Goal: Information Seeking & Learning: Learn about a topic

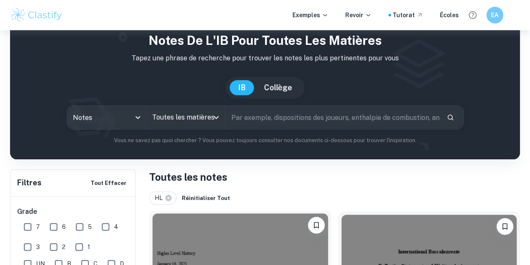
scroll to position [29, 0]
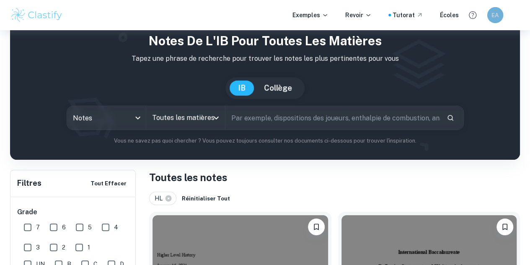
click at [498, 15] on font "EA" at bounding box center [494, 15] width 7 height 6
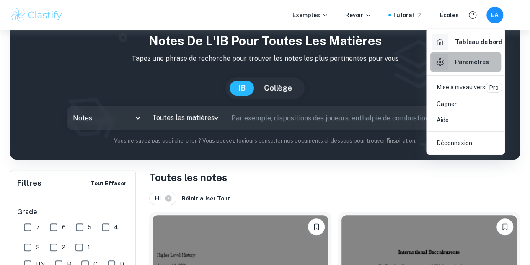
click at [451, 57] on div "Paramètres" at bounding box center [459, 62] width 57 height 17
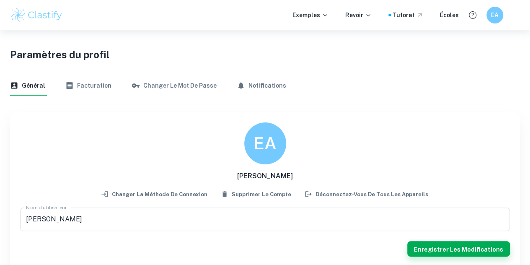
scroll to position [30, 0]
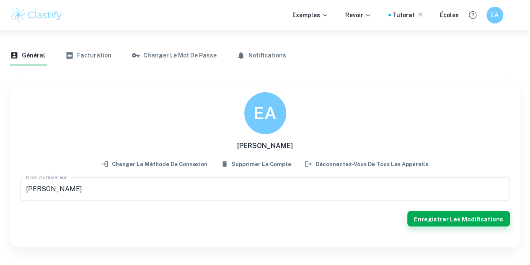
click at [104, 56] on font "Facturation" at bounding box center [94, 55] width 34 height 7
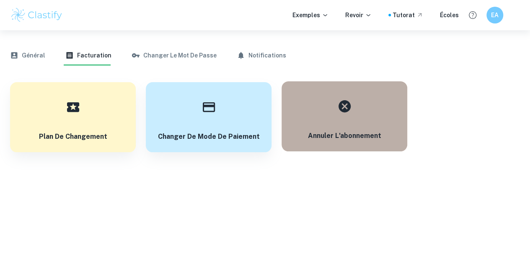
click at [339, 125] on button "Annuler l'abonnement" at bounding box center [344, 116] width 126 height 70
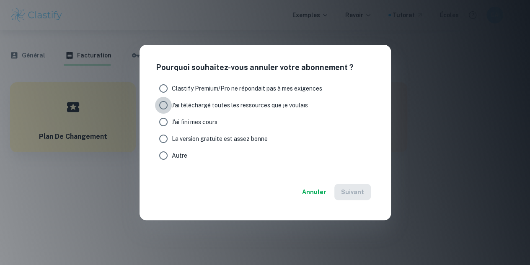
click at [167, 103] on input "J'ai téléchargé toutes les ressources que je voulais" at bounding box center [163, 105] width 17 height 17
radio input "true"
click at [347, 190] on font "Suivant" at bounding box center [352, 192] width 23 height 7
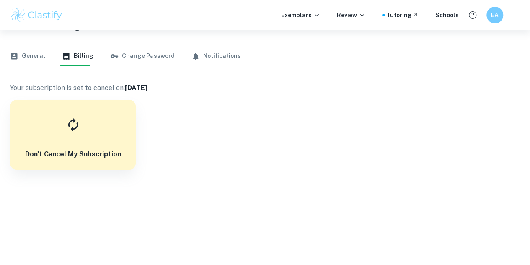
scroll to position [30, 0]
click at [33, 58] on button "General" at bounding box center [27, 55] width 35 height 20
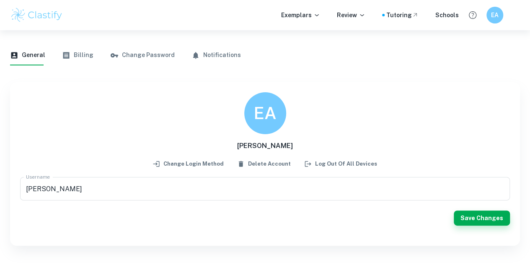
click at [38, 16] on img at bounding box center [36, 15] width 53 height 17
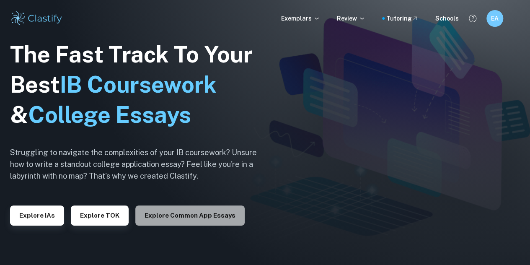
click at [197, 216] on button "Explore Common App essays" at bounding box center [189, 215] width 109 height 20
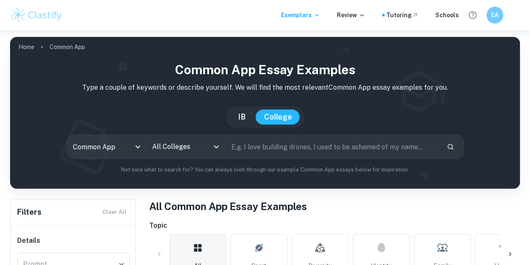
click at [241, 121] on button "IB" at bounding box center [241, 116] width 24 height 15
type input "ia"
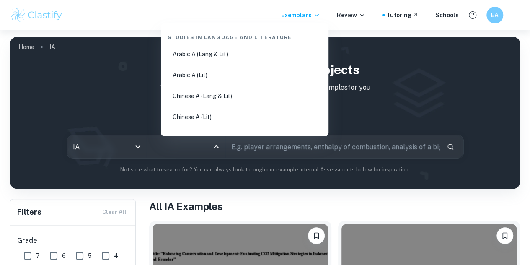
click at [203, 149] on input "All Subjects" at bounding box center [179, 147] width 59 height 16
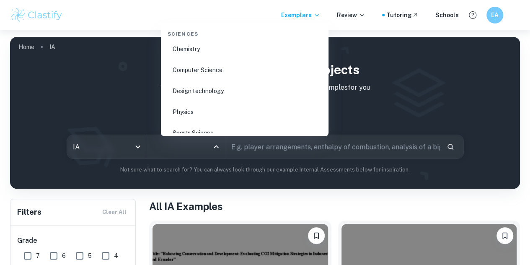
scroll to position [1333, 0]
click at [206, 66] on li "Computer Science" at bounding box center [244, 66] width 161 height 19
type input "Computer Science"
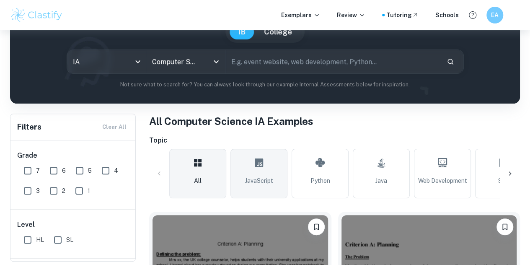
click at [262, 170] on icon at bounding box center [259, 162] width 10 height 20
type input "JavaScript"
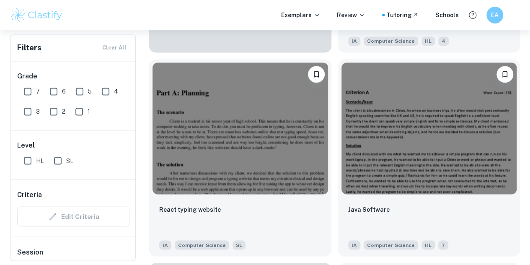
scroll to position [645, 0]
click at [30, 165] on input "HL" at bounding box center [27, 160] width 17 height 17
checkbox input "true"
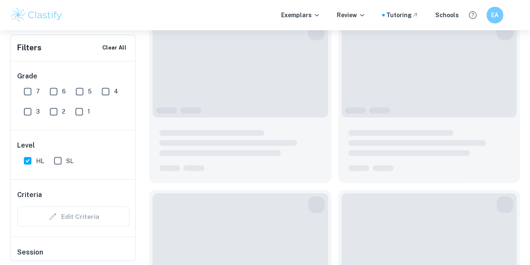
scroll to position [665, 0]
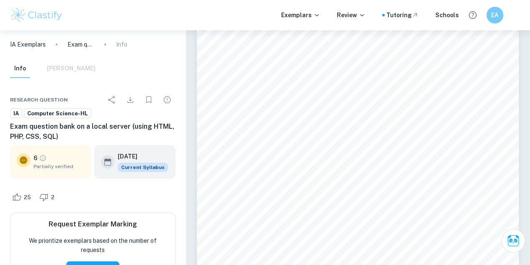
scroll to position [49, 0]
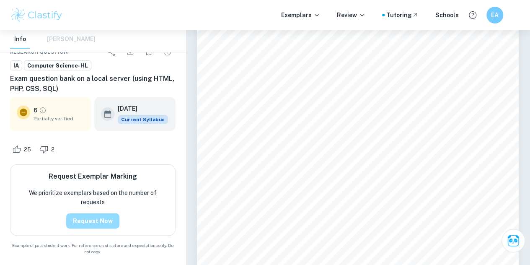
click at [99, 223] on button "Request Now" at bounding box center [92, 220] width 53 height 15
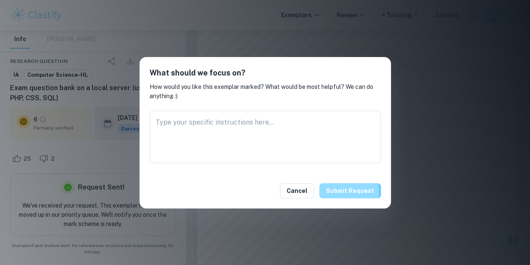
click at [331, 192] on button "Submit request" at bounding box center [350, 190] width 62 height 15
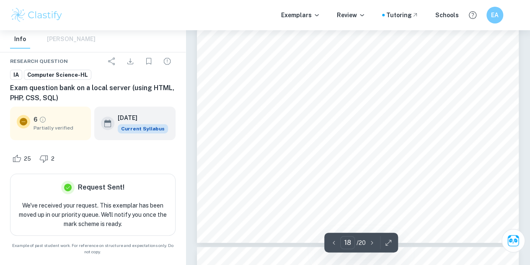
type input "19"
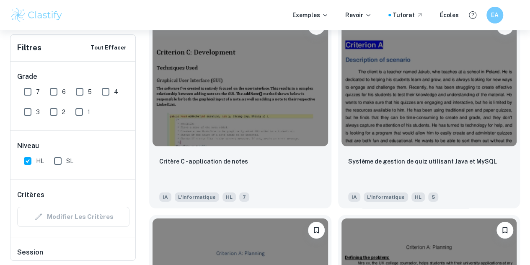
scroll to position [1526, 0]
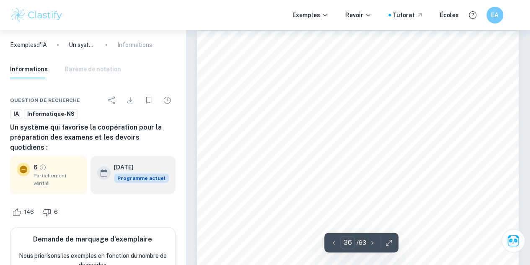
scroll to position [16122, 0]
type input "38"
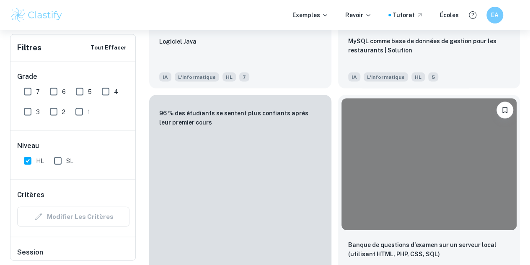
scroll to position [836, 0]
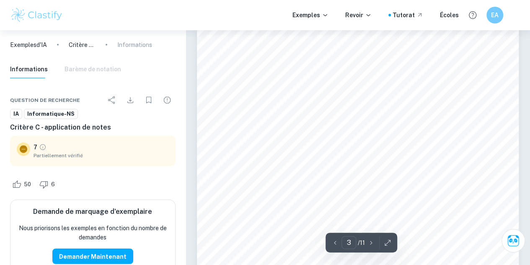
scroll to position [906, 0]
drag, startPoint x: 379, startPoint y: 131, endPoint x: 408, endPoint y: 132, distance: 28.5
click at [408, 132] on font "est une superclasse importante dans cette application. L'héritage est essentiel…" at bounding box center [377, 134] width 224 height 7
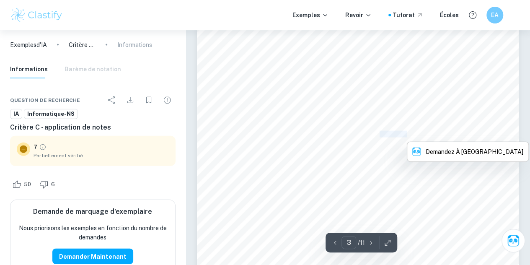
click at [406, 137] on div at bounding box center [406, 137] width 0 height 0
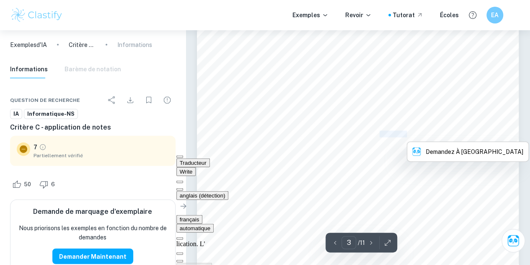
click at [379, 135] on font "est une superclasse importante dans cette application. L'héritage est essentiel…" at bounding box center [377, 134] width 224 height 7
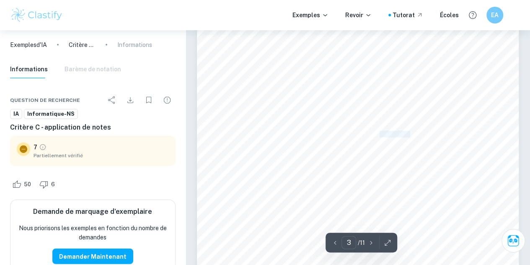
drag, startPoint x: 379, startPoint y: 135, endPoint x: 410, endPoint y: 135, distance: 30.6
click at [410, 135] on font "est une superclasse importante dans cette application. L'héritage est essentiel…" at bounding box center [377, 134] width 224 height 7
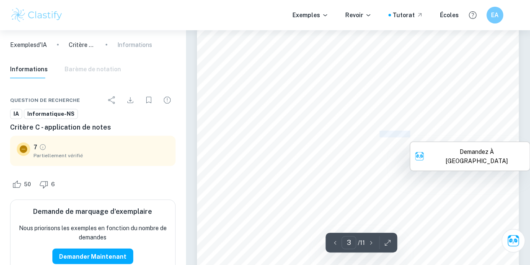
click at [409, 137] on div at bounding box center [409, 137] width 0 height 0
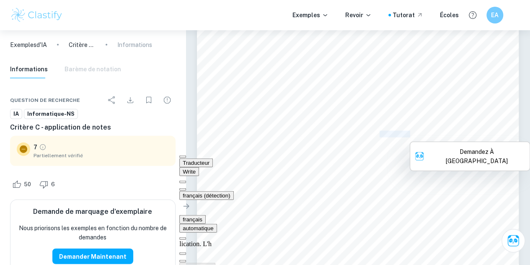
copy font "lication. L'h"
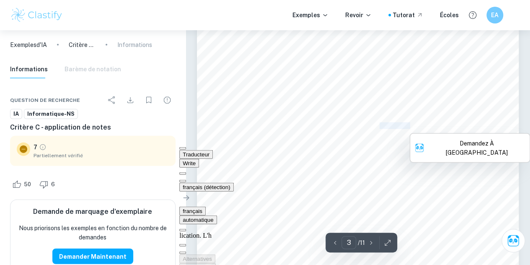
click at [186, 180] on button at bounding box center [182, 181] width 7 height 3
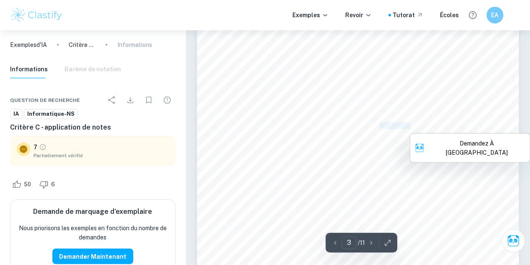
click at [392, 124] on font "est une superclasse importante dans cette application. L'héritage est essentiel…" at bounding box center [377, 125] width 224 height 7
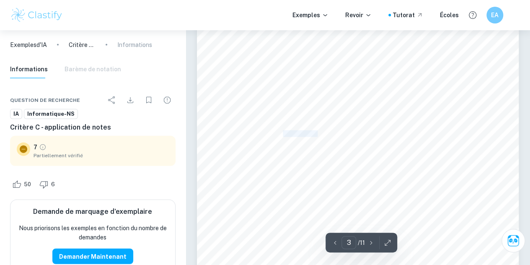
drag, startPoint x: 282, startPoint y: 136, endPoint x: 317, endPoint y: 133, distance: 34.9
click at [317, 133] on font "car cela réduit les redondances dans le code pour plusieurs méthodes importante…" at bounding box center [338, 133] width 208 height 7
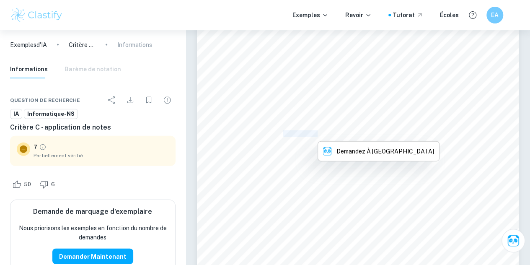
copy font "edondances d"
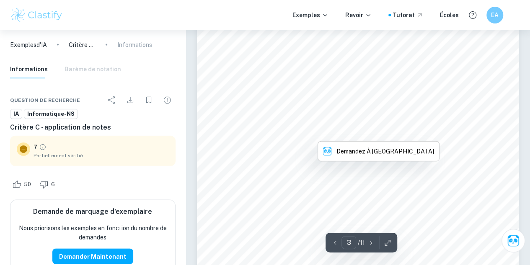
click at [313, 187] on div "J'ai utilisé plusieurs instructions conditionnelles , y compris si instructions…" at bounding box center [358, 224] width 322 height 416
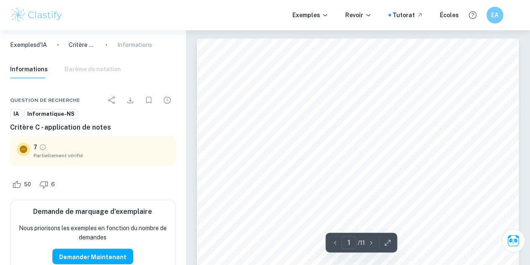
scroll to position [1, 0]
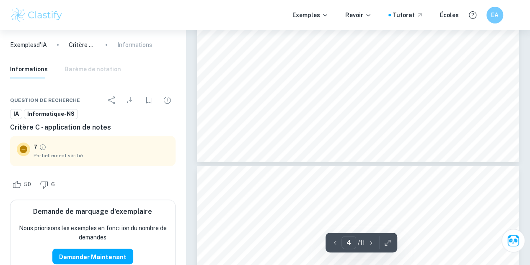
type input "5"
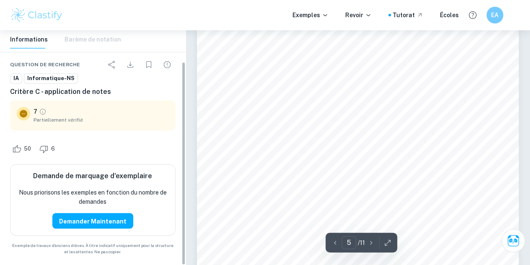
scroll to position [36, 0]
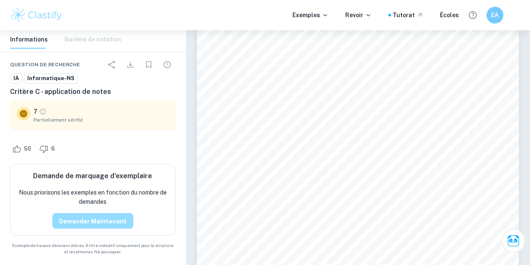
click at [105, 217] on font "Demander maintenant" at bounding box center [92, 220] width 67 height 7
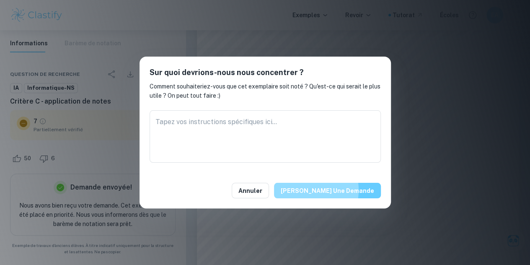
click at [327, 190] on font "[PERSON_NAME] une demande" at bounding box center [326, 190] width 93 height 7
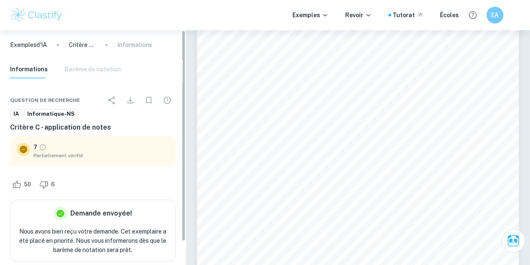
scroll to position [0, 0]
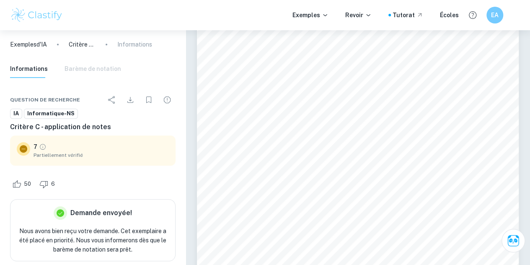
click at [73, 75] on div "Informations Barème de notation" at bounding box center [65, 68] width 111 height 18
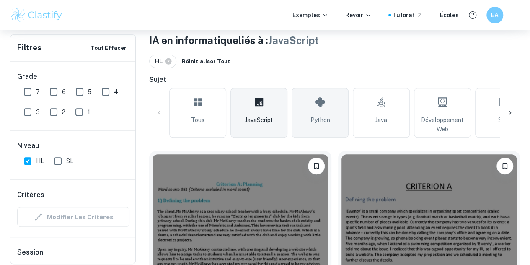
scroll to position [167, 0]
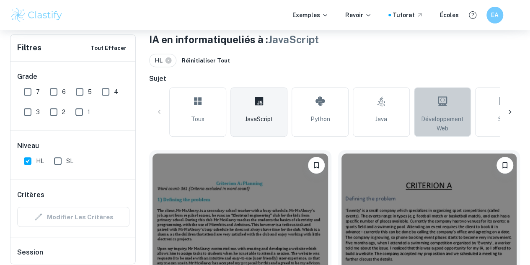
click at [428, 118] on font "Développement Web" at bounding box center [442, 124] width 43 height 16
type input "Web Development"
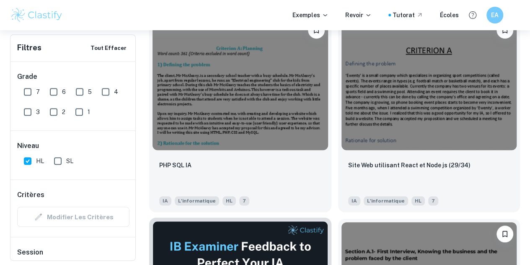
scroll to position [237, 0]
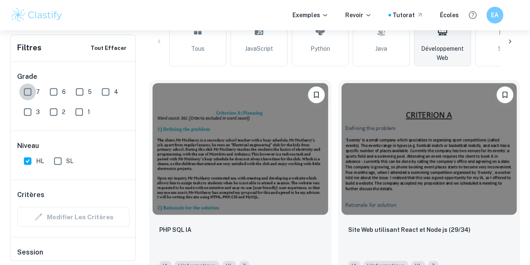
click at [29, 94] on input "7" at bounding box center [27, 91] width 17 height 17
checkbox input "true"
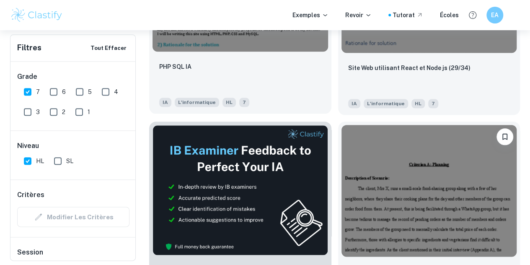
scroll to position [409, 0]
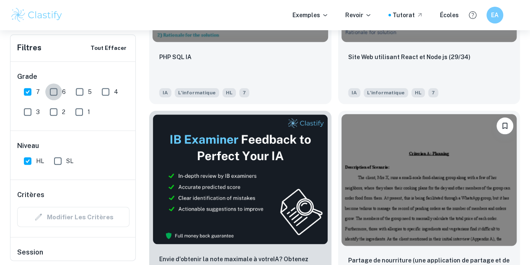
click at [53, 93] on input "6" at bounding box center [53, 91] width 17 height 17
checkbox input "true"
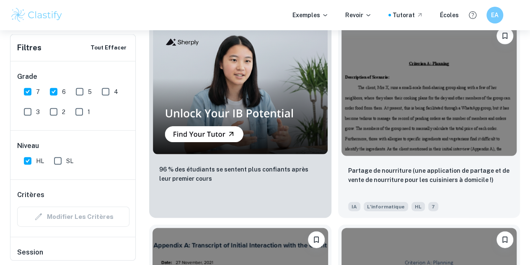
scroll to position [911, 0]
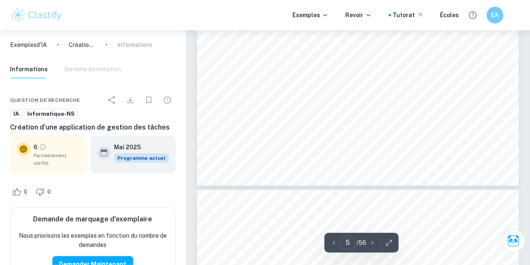
scroll to position [823, 0]
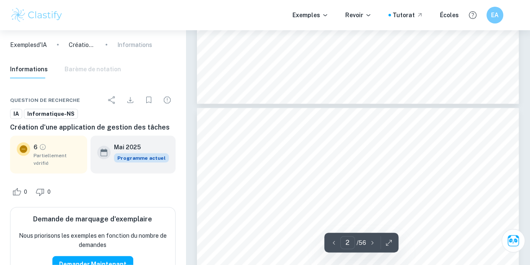
type input "1"
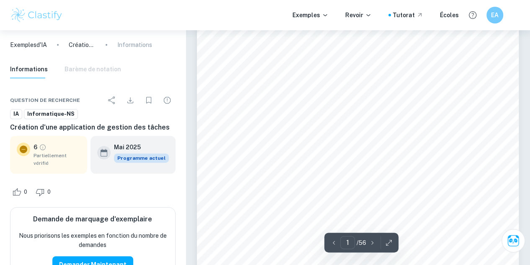
scroll to position [123, 0]
